Goal: Transaction & Acquisition: Purchase product/service

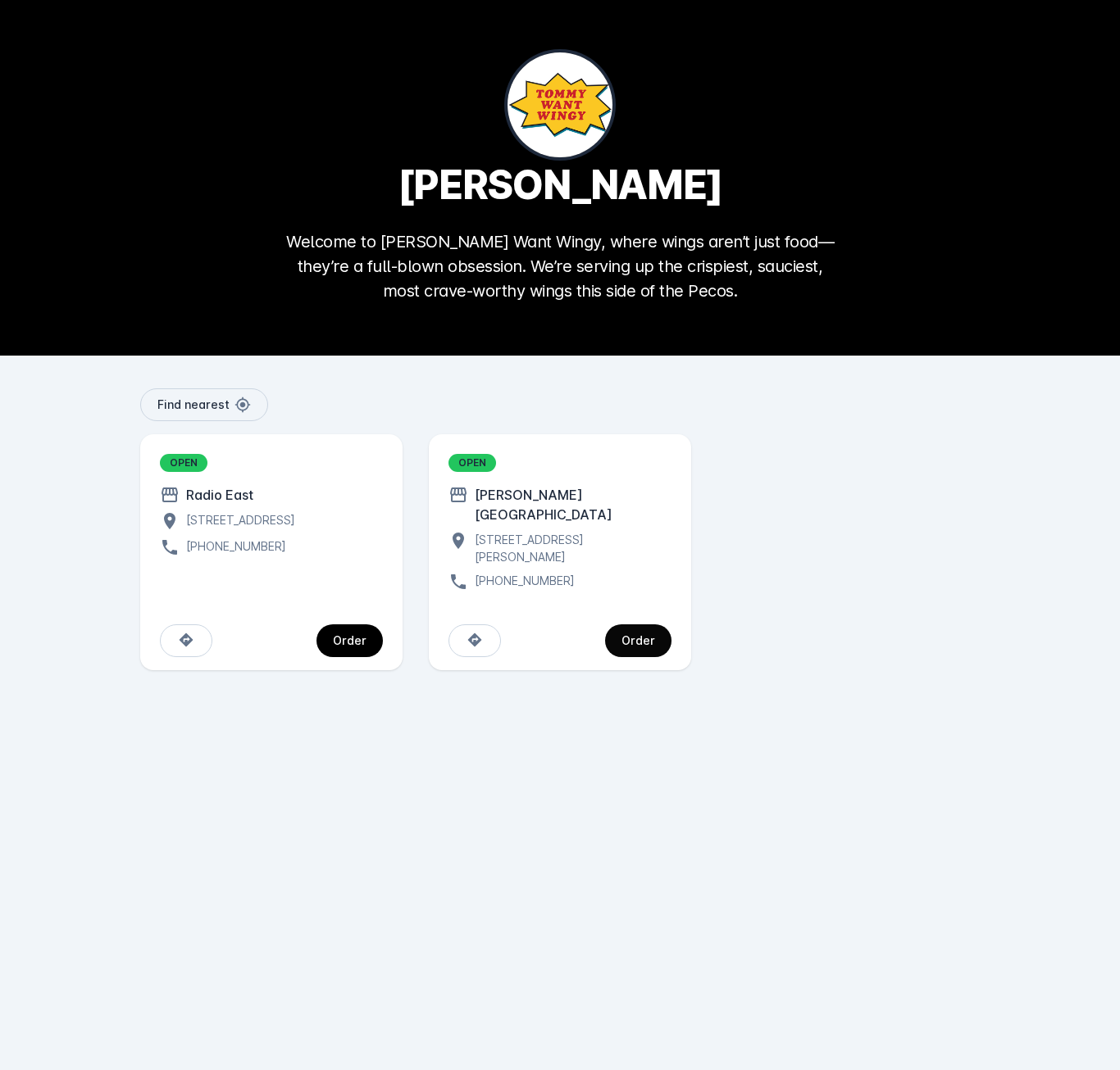
click at [643, 635] on div "Order" at bounding box center [639, 640] width 34 height 12
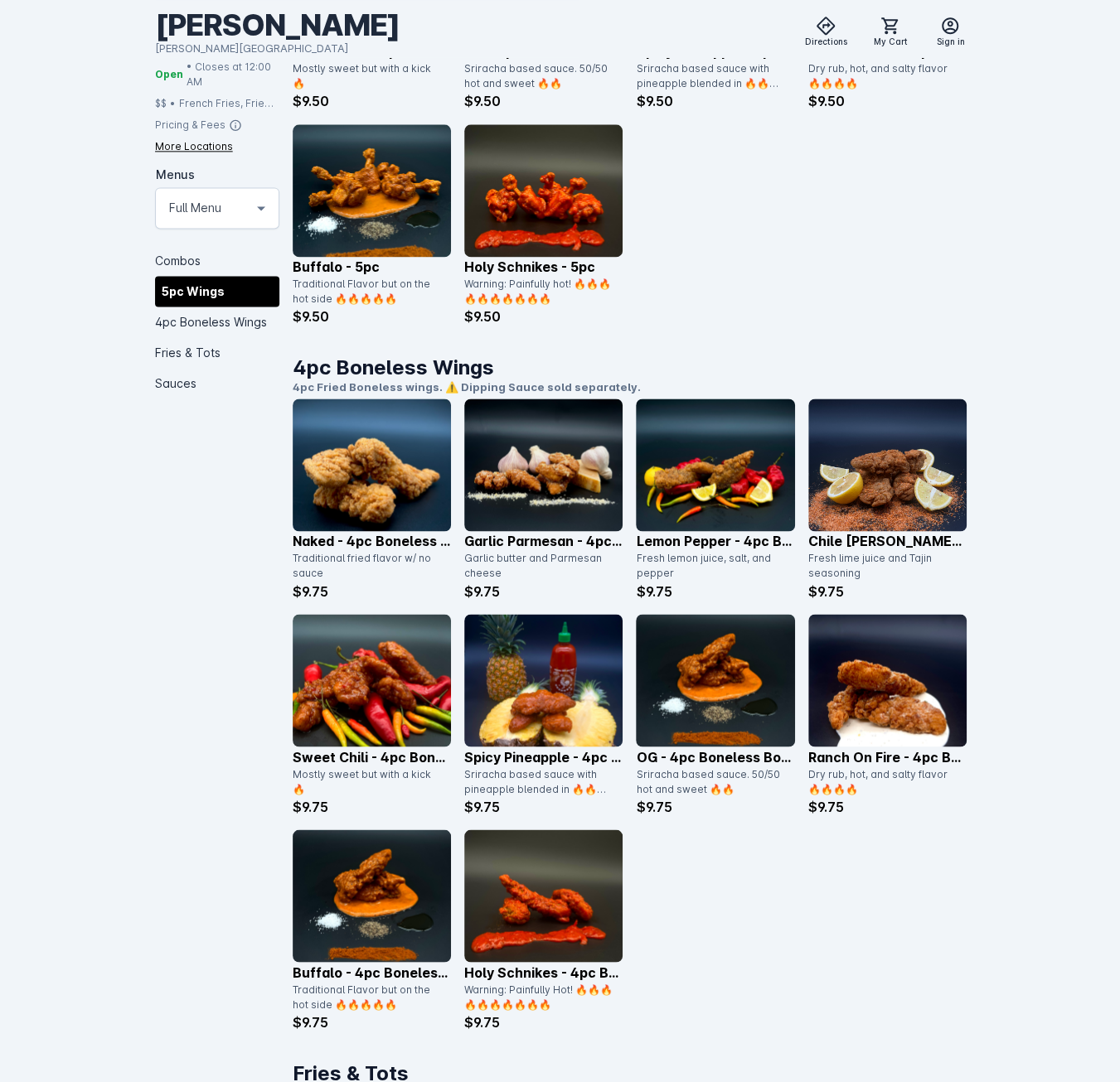
scroll to position [1160, 0]
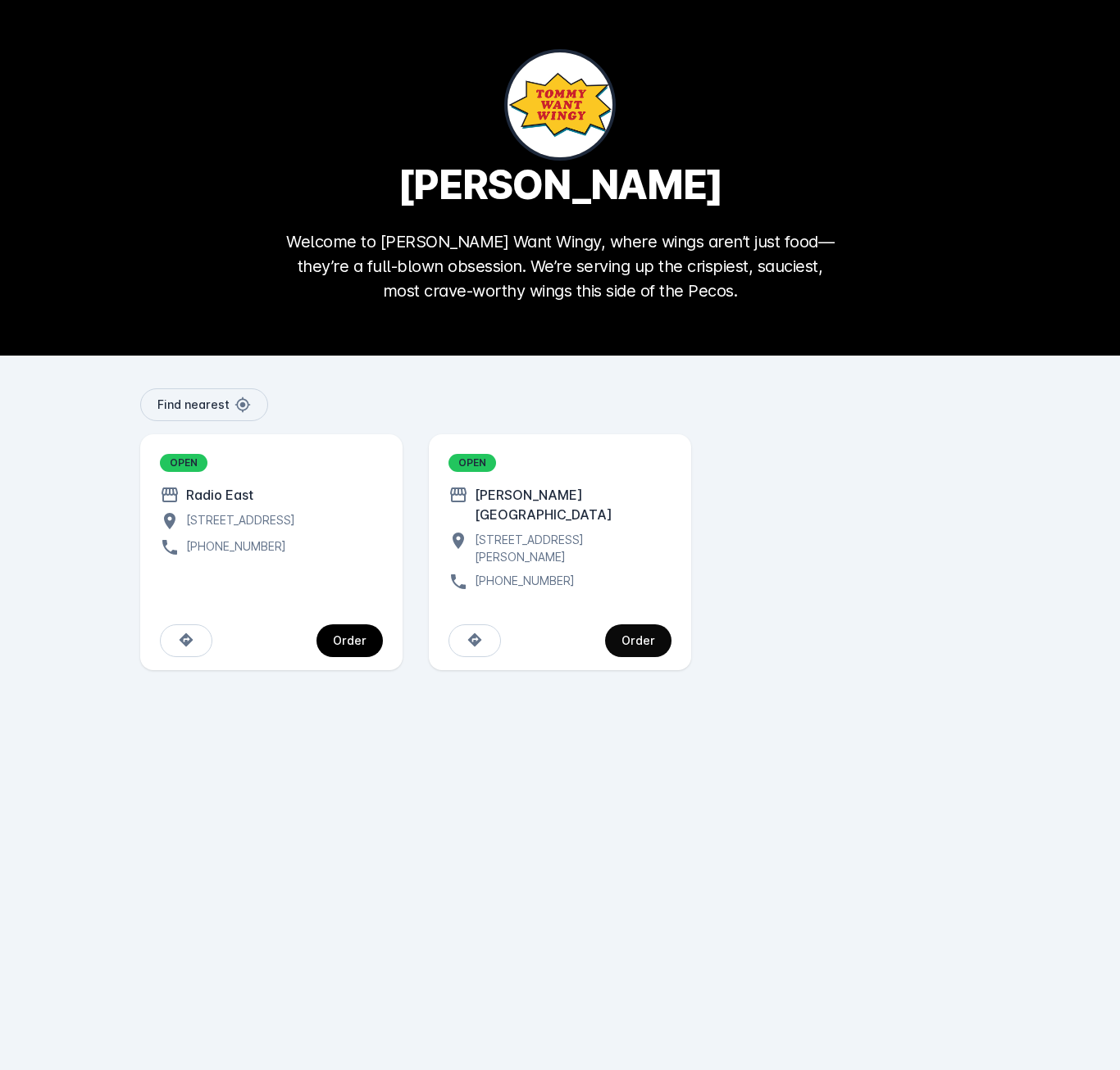
click at [652, 635] on div "Order" at bounding box center [639, 640] width 34 height 12
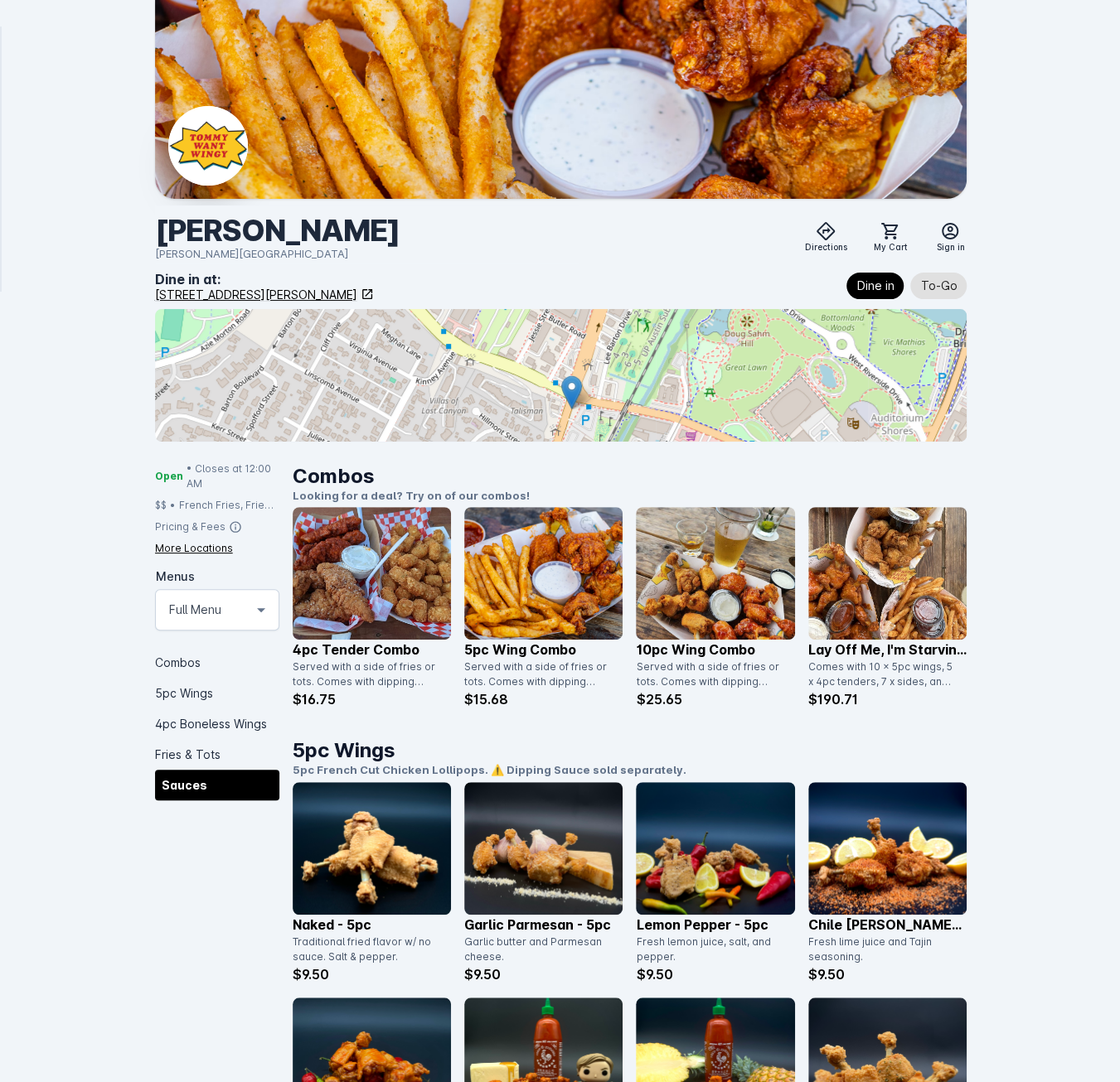
click at [190, 788] on div "Sauces" at bounding box center [217, 785] width 124 height 31
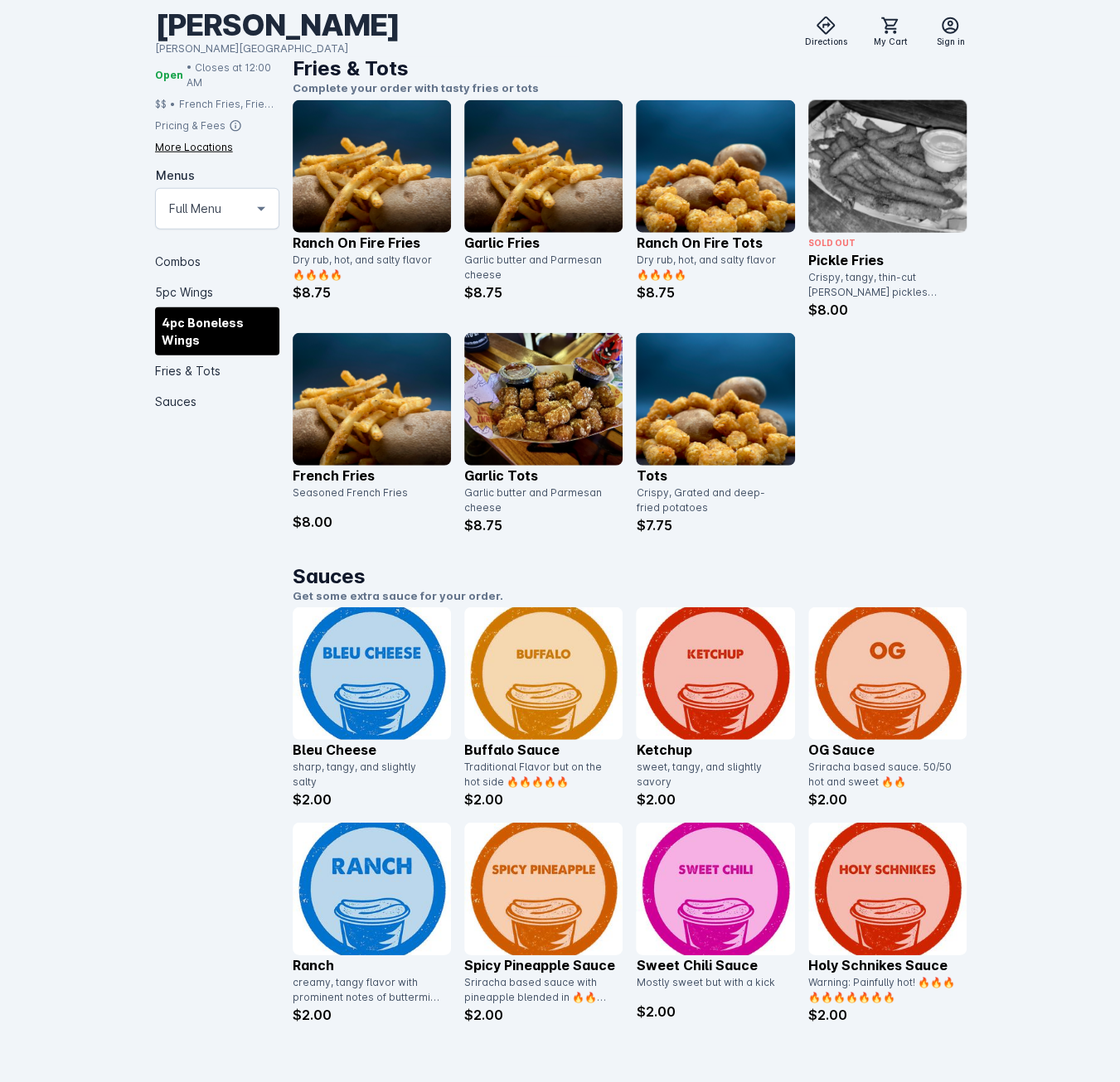
scroll to position [2103, 0]
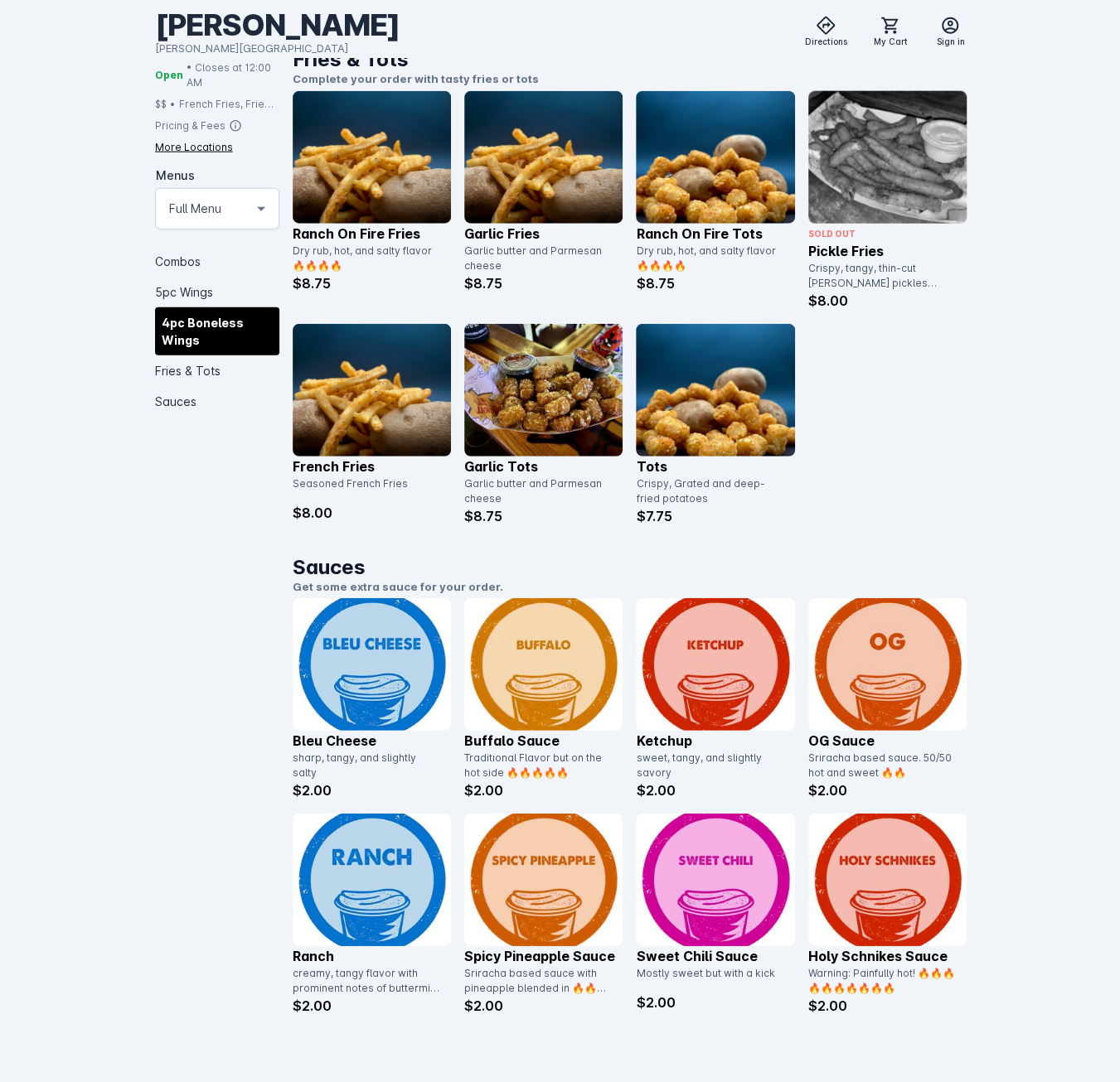
click at [537, 681] on img at bounding box center [543, 664] width 158 height 133
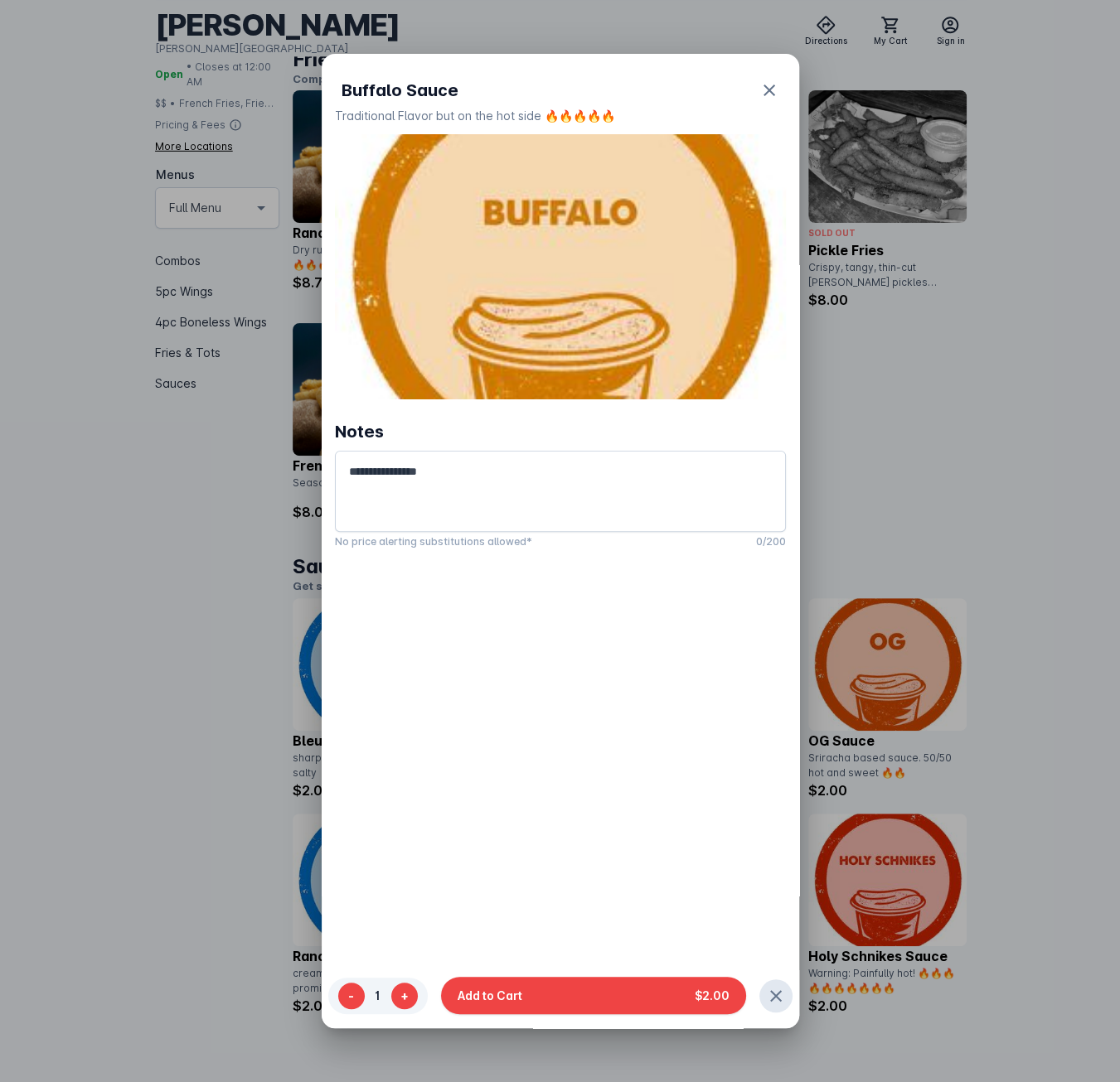
scroll to position [0, 0]
click at [767, 91] on icon "button" at bounding box center [769, 91] width 20 height 20
